Goal: Task Accomplishment & Management: Manage account settings

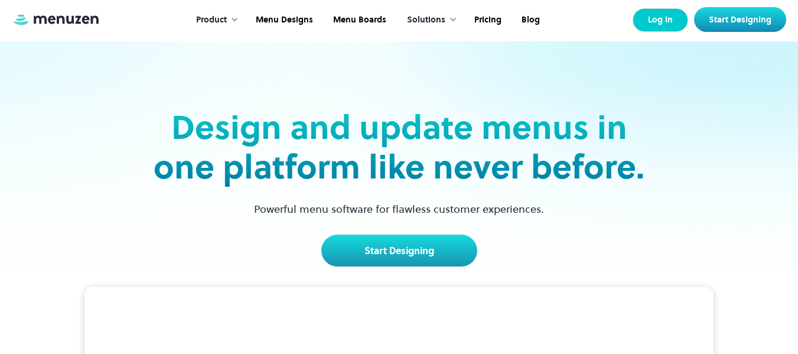
click at [664, 24] on link "Log In" at bounding box center [661, 20] width 56 height 24
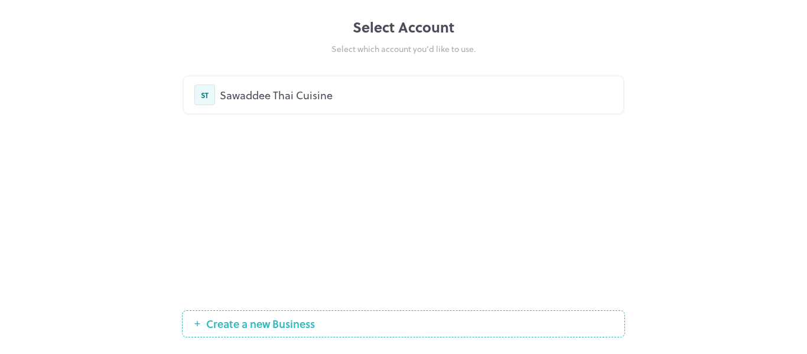
click at [324, 103] on div "ST Sawaddee Thai Cuisine" at bounding box center [403, 95] width 418 height 21
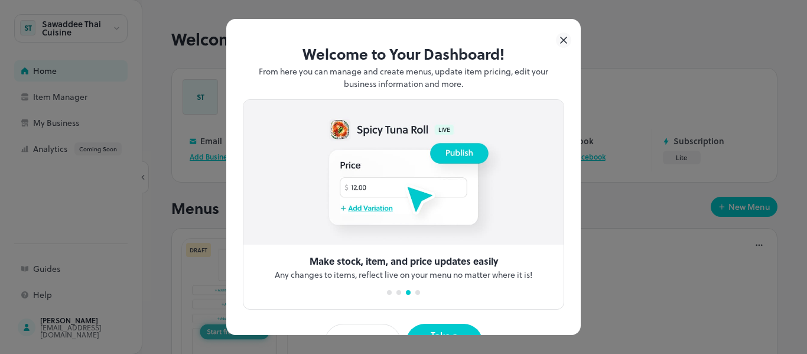
scroll to position [36, 0]
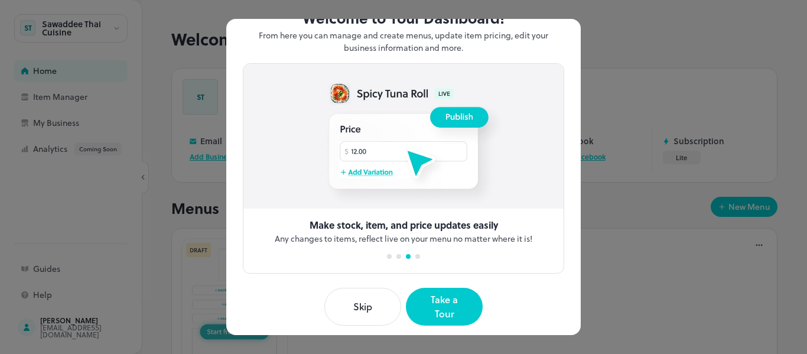
click at [360, 298] on button "Skip" at bounding box center [362, 307] width 77 height 38
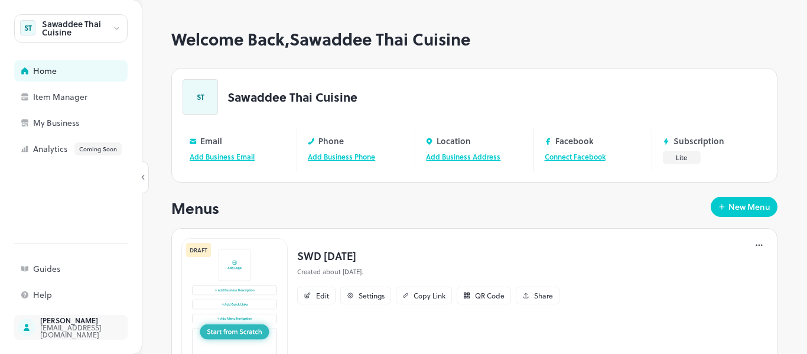
click at [84, 332] on div "[EMAIL_ADDRESS][DOMAIN_NAME]" at bounding box center [95, 331] width 111 height 14
